Goal: Task Accomplishment & Management: Use online tool/utility

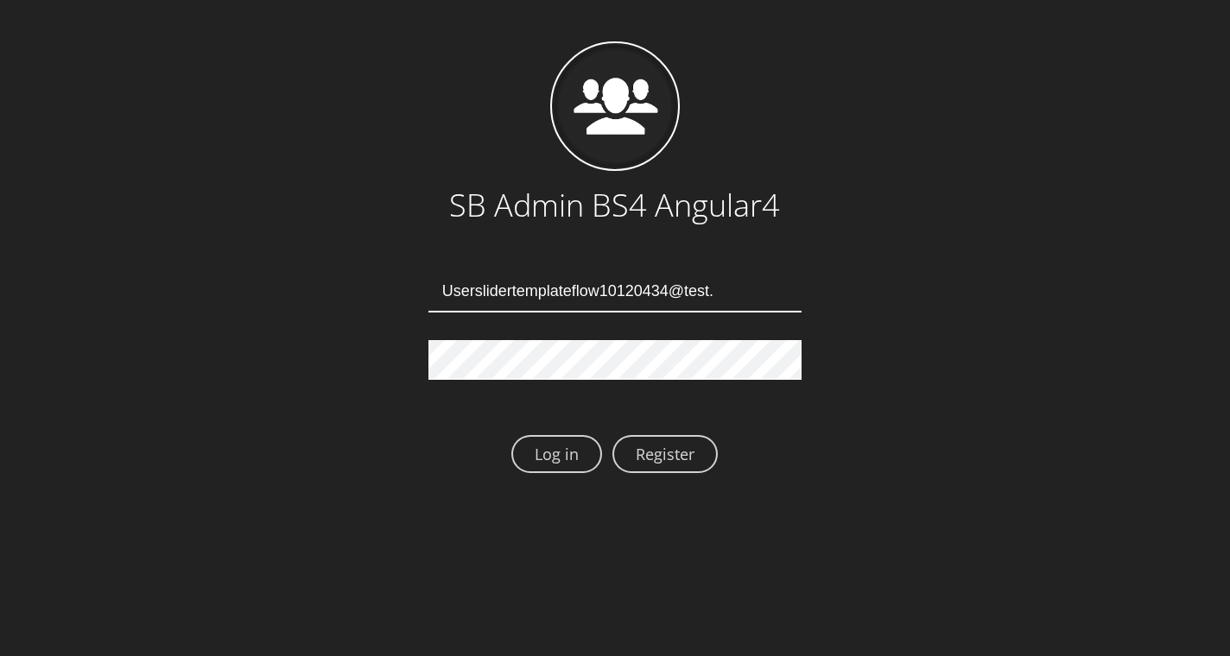
type input "Userslidertemplateflow10120434@test.qa"
type input "Userslidertemplateflow10120438@test.qa"
